Goal: Task Accomplishment & Management: Manage account settings

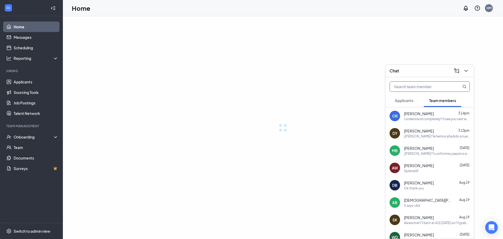
click at [466, 73] on icon "ChevronDown" at bounding box center [466, 71] width 6 height 6
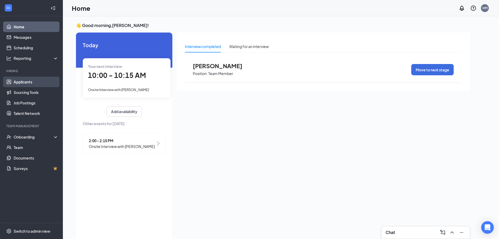
click at [30, 79] on link "Applicants" at bounding box center [36, 81] width 45 height 10
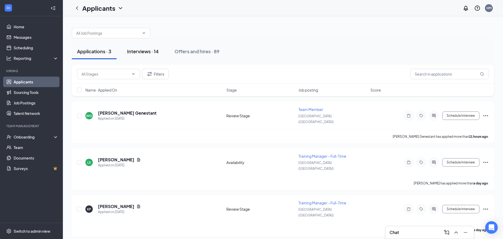
click at [149, 48] on button "Interviews · 14" at bounding box center [143, 51] width 42 height 16
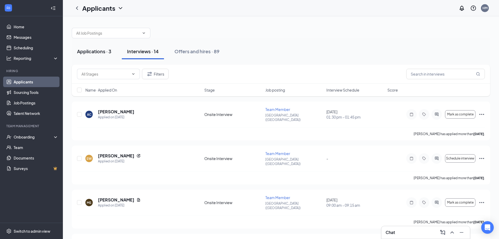
click at [87, 55] on button "Applications · 3" at bounding box center [94, 51] width 45 height 16
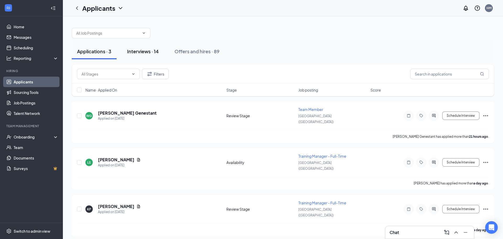
click at [153, 50] on div "Interviews · 14" at bounding box center [143, 51] width 32 height 7
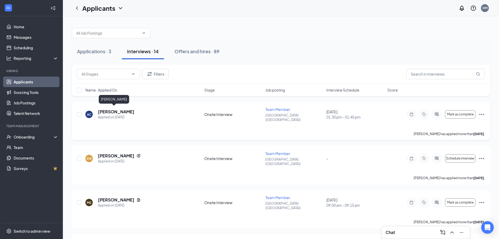
click at [112, 112] on h5 "Ava Cater" at bounding box center [116, 112] width 36 height 6
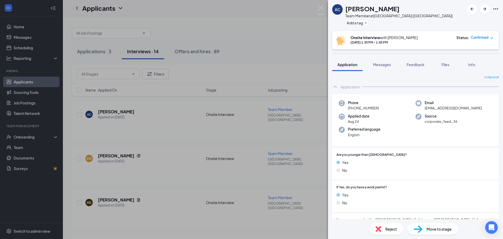
click at [496, 9] on icon "Ellipses" at bounding box center [495, 8] width 5 height 1
click at [471, 24] on link "View full application" at bounding box center [467, 20] width 57 height 5
drag, startPoint x: 261, startPoint y: 111, endPoint x: 247, endPoint y: 104, distance: 15.0
click at [261, 114] on div "AC Ava Cater Team Member at Eastland Mall (IN) Add a tag Onsite Interview with …" at bounding box center [251, 119] width 503 height 239
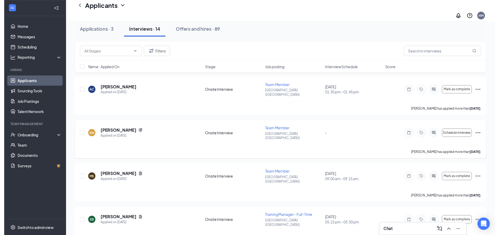
scroll to position [52, 0]
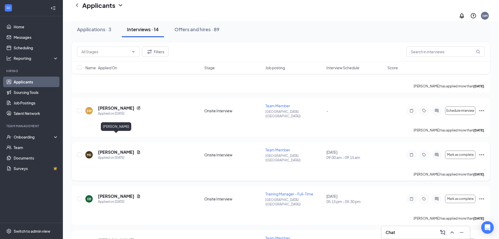
click at [121, 149] on h5 "Maraya Stuteville" at bounding box center [116, 152] width 36 height 6
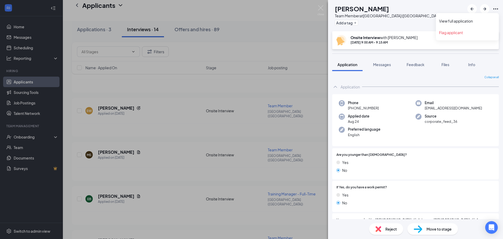
click at [497, 9] on icon "Ellipses" at bounding box center [495, 9] width 6 height 6
click at [474, 21] on link "View full application" at bounding box center [467, 20] width 57 height 5
click at [283, 127] on div "MS Maraya Stuteville Team Member at Eastland Mall (IN) Add a tag Onsite Intervi…" at bounding box center [251, 119] width 503 height 239
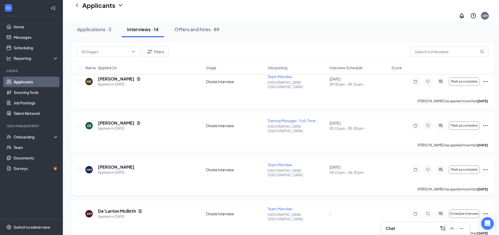
scroll to position [142, 0]
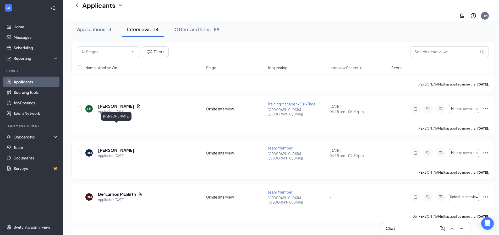
click at [114, 147] on h5 "[PERSON_NAME]" at bounding box center [116, 150] width 36 height 6
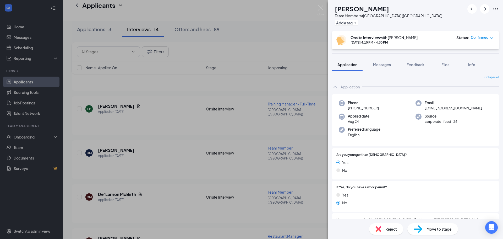
drag, startPoint x: 496, startPoint y: 9, endPoint x: 495, endPoint y: 3, distance: 6.3
click at [497, 9] on icon "Ellipses" at bounding box center [495, 9] width 6 height 6
click at [479, 18] on link "View full application" at bounding box center [467, 20] width 57 height 5
click at [264, 101] on div "HM Huey Montgomery Team Member at Eastland Mall (IN) Add a tag Onsite Interview…" at bounding box center [251, 119] width 503 height 239
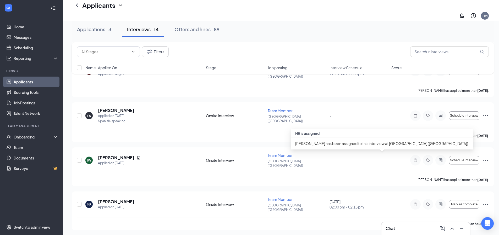
scroll to position [325, 0]
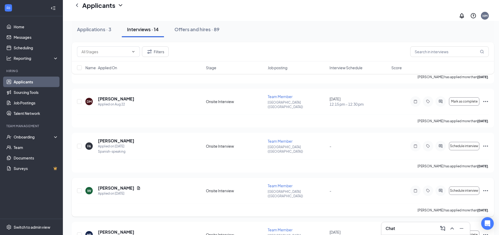
click at [484, 187] on icon "Ellipses" at bounding box center [485, 190] width 6 height 6
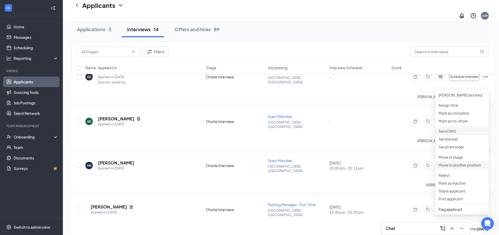
scroll to position [404, 0]
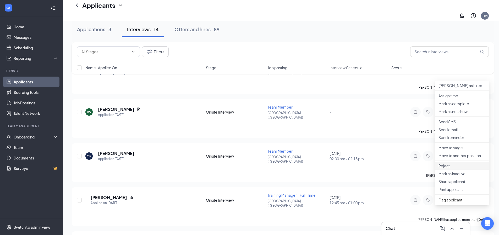
click at [448, 169] on li "Reject" at bounding box center [461, 166] width 53 height 8
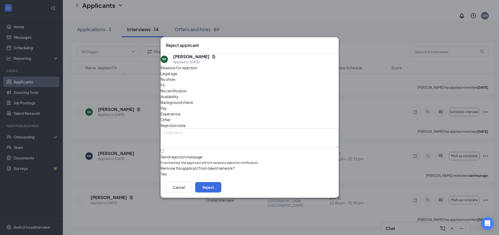
click at [175, 82] on span "No show" at bounding box center [167, 79] width 15 height 6
click at [164, 151] on input "Send rejection message If unchecked, the applicant will not receive a rejection…" at bounding box center [161, 150] width 3 height 3
checkbox input "true"
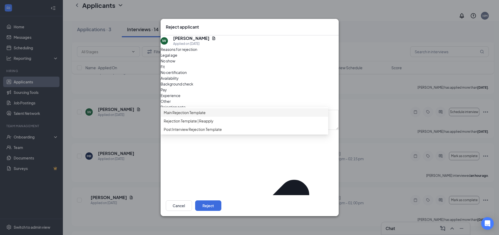
click at [204, 115] on span "Main Rejection Template" at bounding box center [185, 112] width 42 height 6
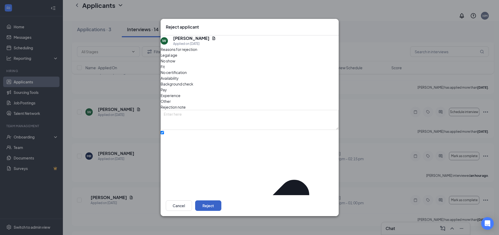
click at [221, 202] on button "Reject" at bounding box center [208, 205] width 26 height 10
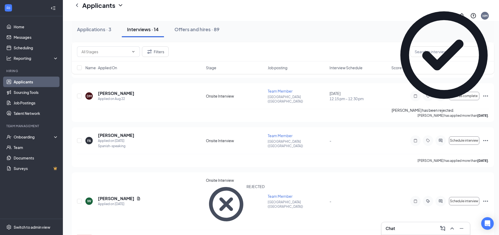
scroll to position [325, 0]
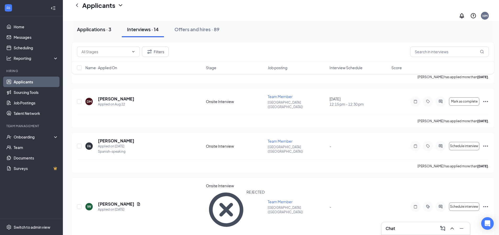
click at [94, 28] on div "Applications · 3" at bounding box center [94, 29] width 34 height 7
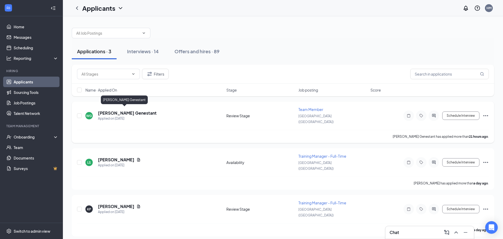
click at [128, 112] on h5 "Wadler Genestant" at bounding box center [127, 113] width 59 height 6
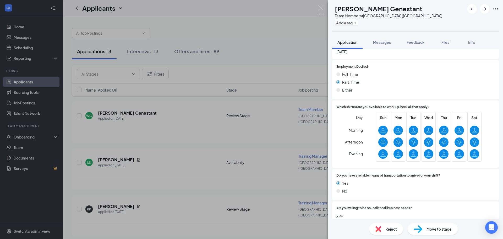
scroll to position [311, 0]
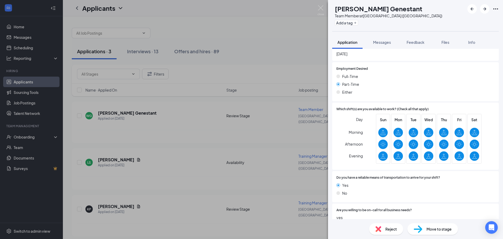
click at [399, 102] on div "Which shift(s) are you available to work? (Check all that apply) Day Morning Af…" at bounding box center [415, 135] width 167 height 67
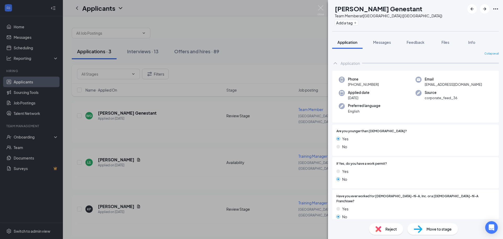
scroll to position [0, 0]
click at [242, 139] on div "WG Wadler Genestant Team Member at Eastland Mall (IN) Add a tag Application Mes…" at bounding box center [251, 119] width 503 height 239
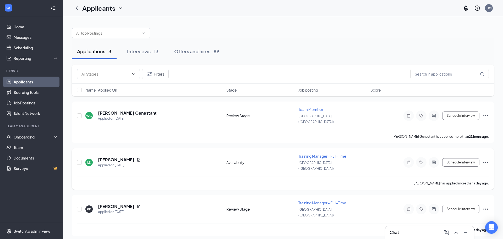
click at [113, 157] on h5 "Laurence Smith" at bounding box center [116, 160] width 36 height 6
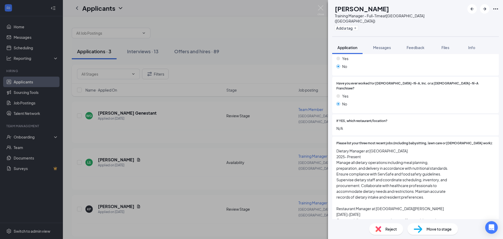
scroll to position [131, 0]
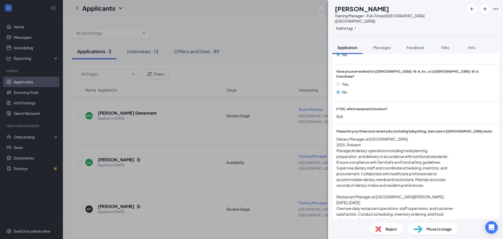
click at [196, 160] on div "LS Laurence Smith Training Manager - Full-Time at Eastland Mall (IN) Add a tag …" at bounding box center [251, 119] width 503 height 239
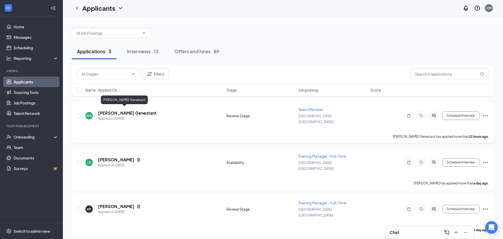
click at [132, 110] on h5 "Wadler Genestant" at bounding box center [127, 113] width 59 height 6
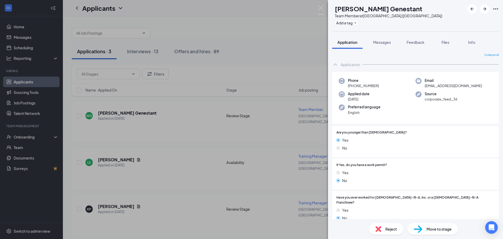
click at [424, 224] on div "Move to stage" at bounding box center [432, 229] width 51 height 12
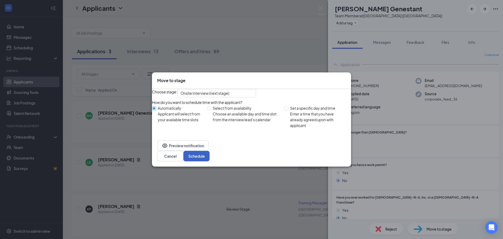
click at [209, 158] on button "Schedule" at bounding box center [196, 156] width 26 height 10
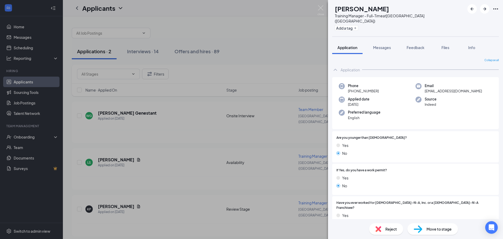
click at [267, 57] on div "LS Laurence Smith Training Manager - Full-Time at Eastland Mall (IN) Add a tag …" at bounding box center [251, 119] width 503 height 239
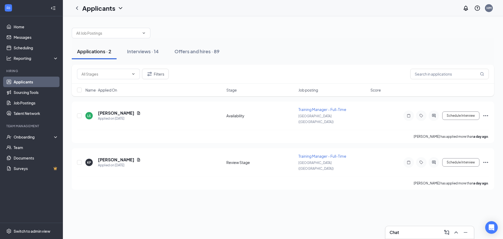
click at [292, 44] on div "Applications · 2 Interviews · 14 Offers and hires · 89" at bounding box center [283, 51] width 422 height 16
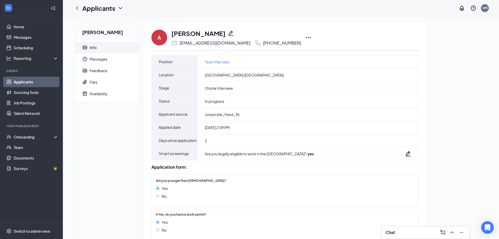
click at [293, 39] on div "A Ava Cater ava.shae9611@icloud.com +1 (812) 364-2687" at bounding box center [284, 37] width 267 height 17
click at [305, 38] on icon "Ellipses" at bounding box center [308, 37] width 6 height 6
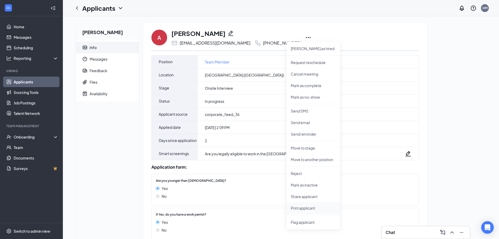
click at [307, 206] on p "Print applicant" at bounding box center [313, 207] width 45 height 5
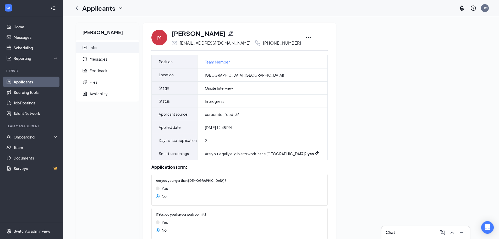
click at [305, 37] on icon "Ellipses" at bounding box center [308, 37] width 6 height 6
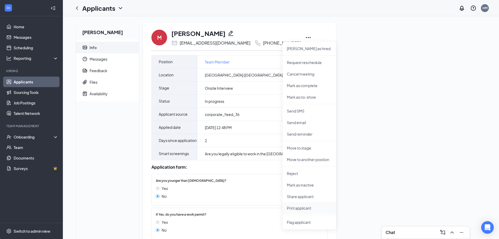
click at [300, 209] on p "Print applicant" at bounding box center [309, 207] width 45 height 5
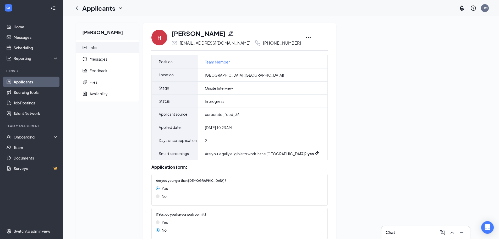
click at [305, 37] on icon "Ellipses" at bounding box center [308, 37] width 6 height 6
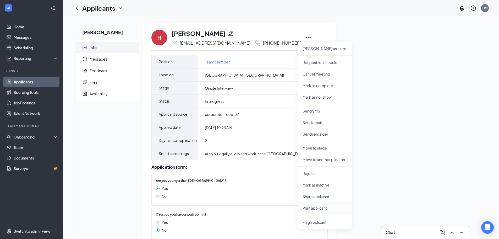
click at [328, 209] on p "Print applicant" at bounding box center [324, 207] width 45 height 5
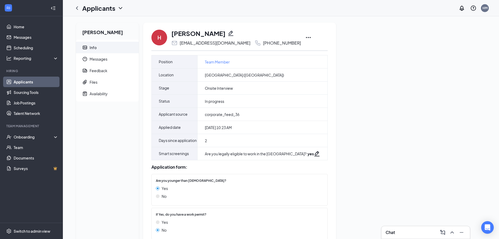
click at [389, 112] on div "[PERSON_NAME] Info Messages Feedback Files Availability H [PERSON_NAME] [EMAIL_…" at bounding box center [281, 195] width 418 height 344
